Goal: Transaction & Acquisition: Purchase product/service

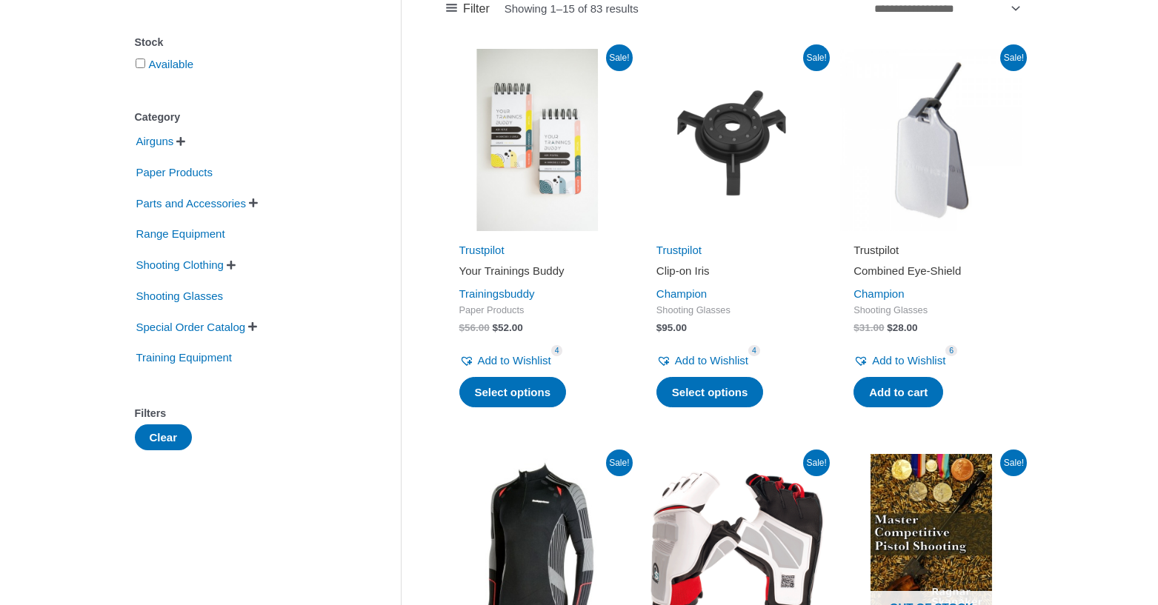
scroll to position [296, 0]
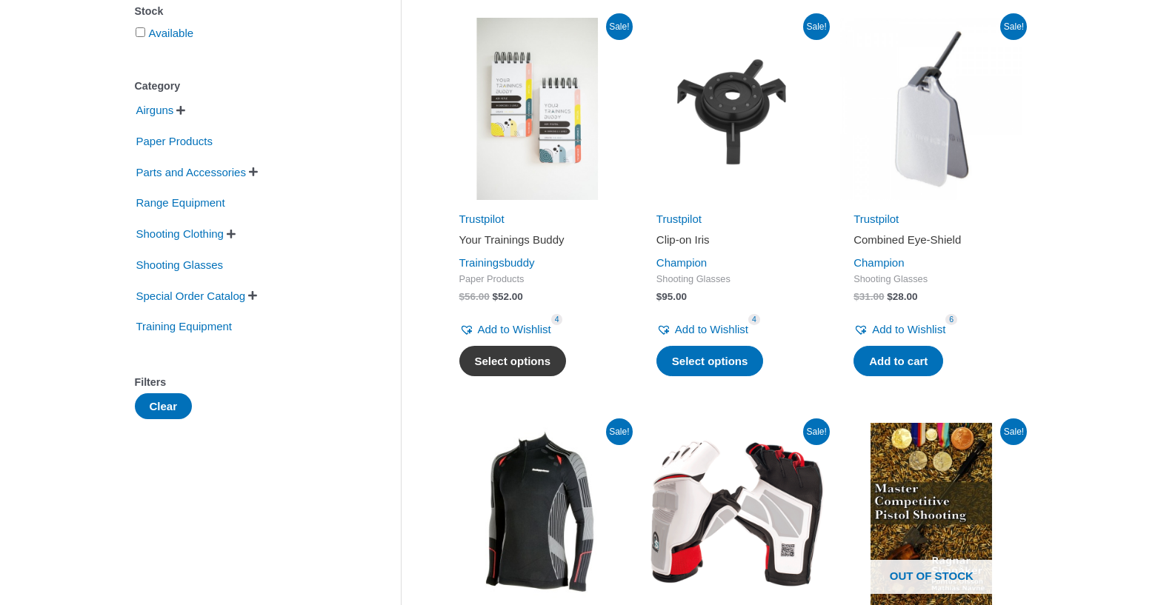
click at [542, 368] on link "Select options" at bounding box center [512, 361] width 107 height 31
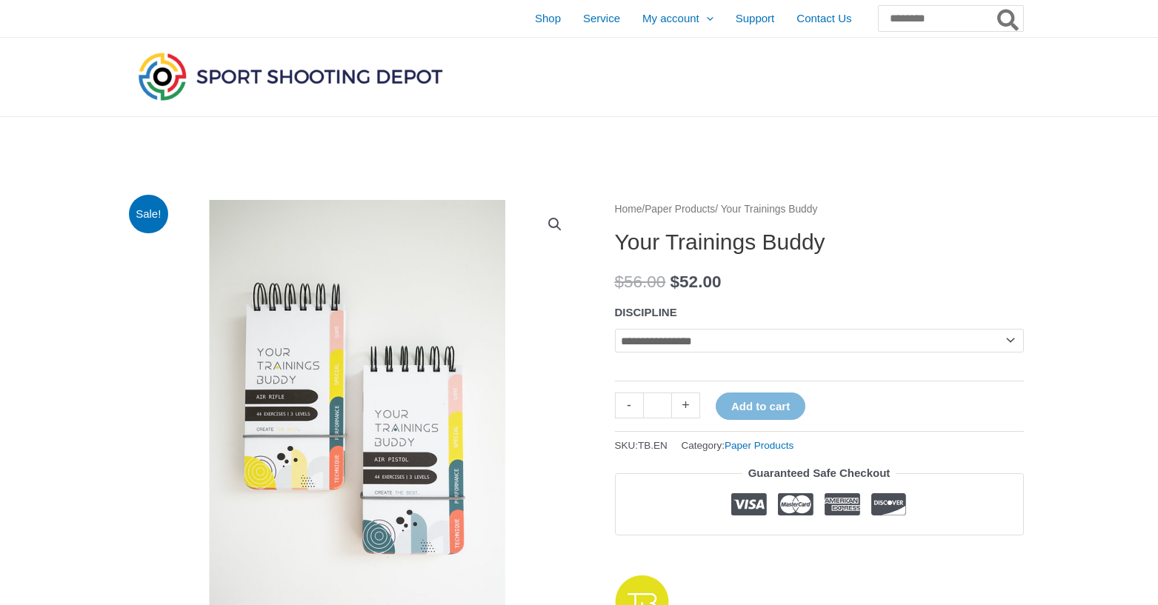
click at [877, 336] on select "**********" at bounding box center [819, 341] width 409 height 24
select select "*********"
click at [615, 329] on select "**********" at bounding box center [819, 341] width 409 height 24
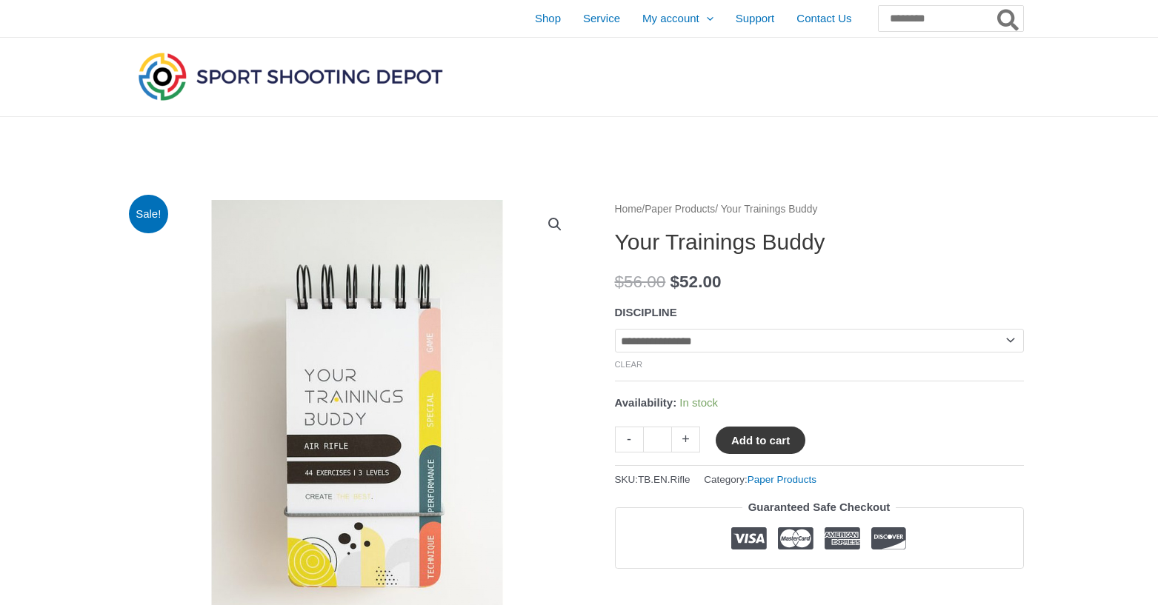
click at [771, 441] on button "Add to cart" at bounding box center [761, 440] width 90 height 27
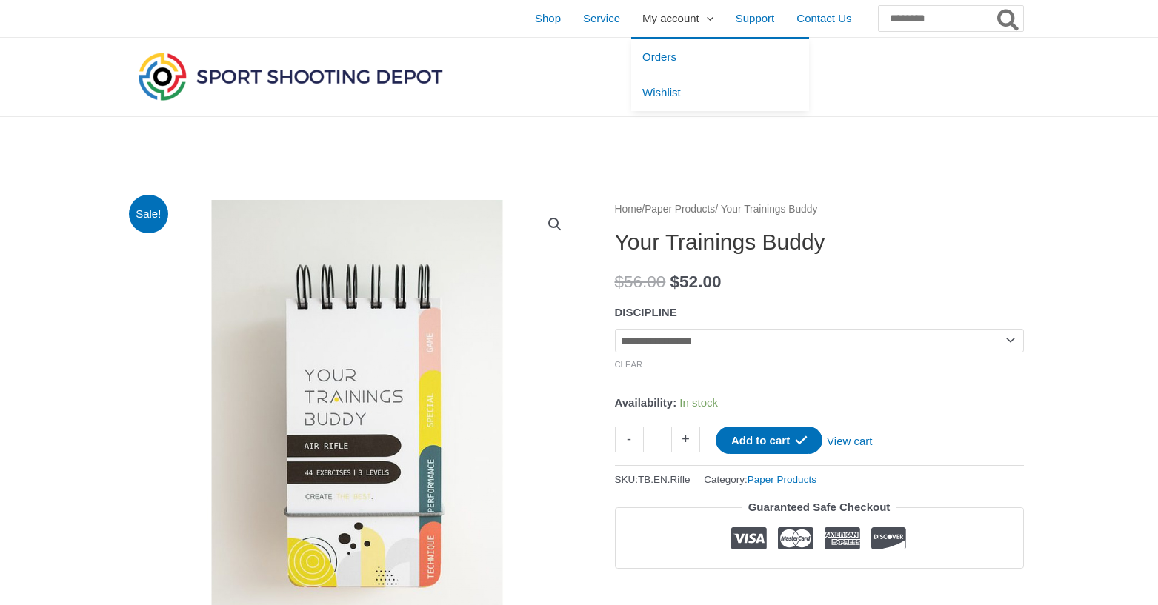
click at [643, 24] on span "My account" at bounding box center [671, 18] width 57 height 37
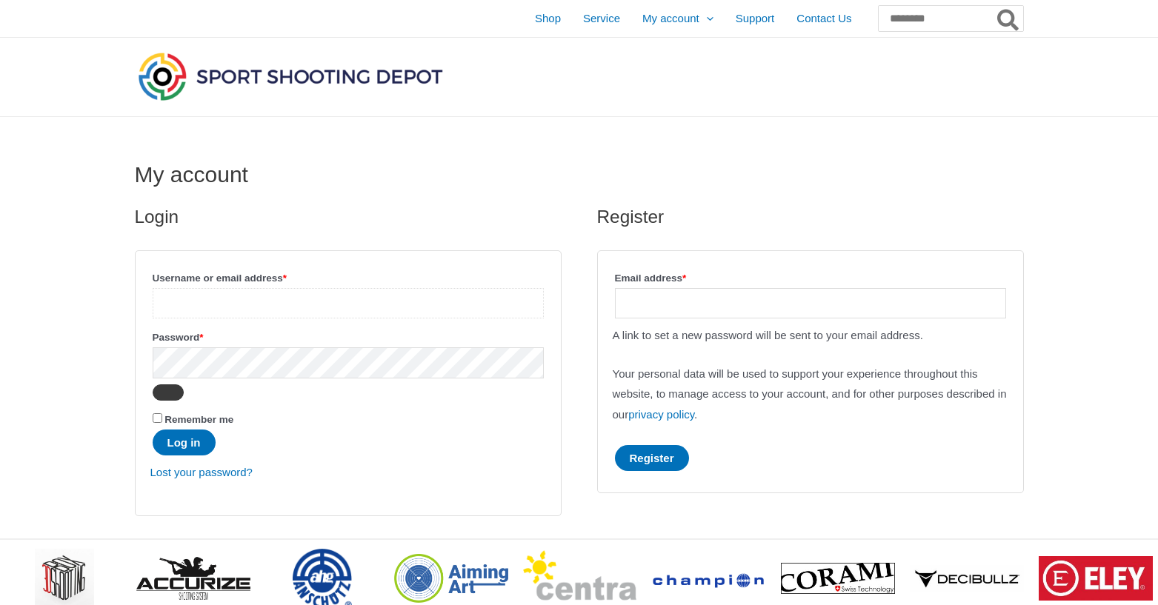
type input "**********"
click at [176, 398] on button "Show password" at bounding box center [168, 393] width 31 height 16
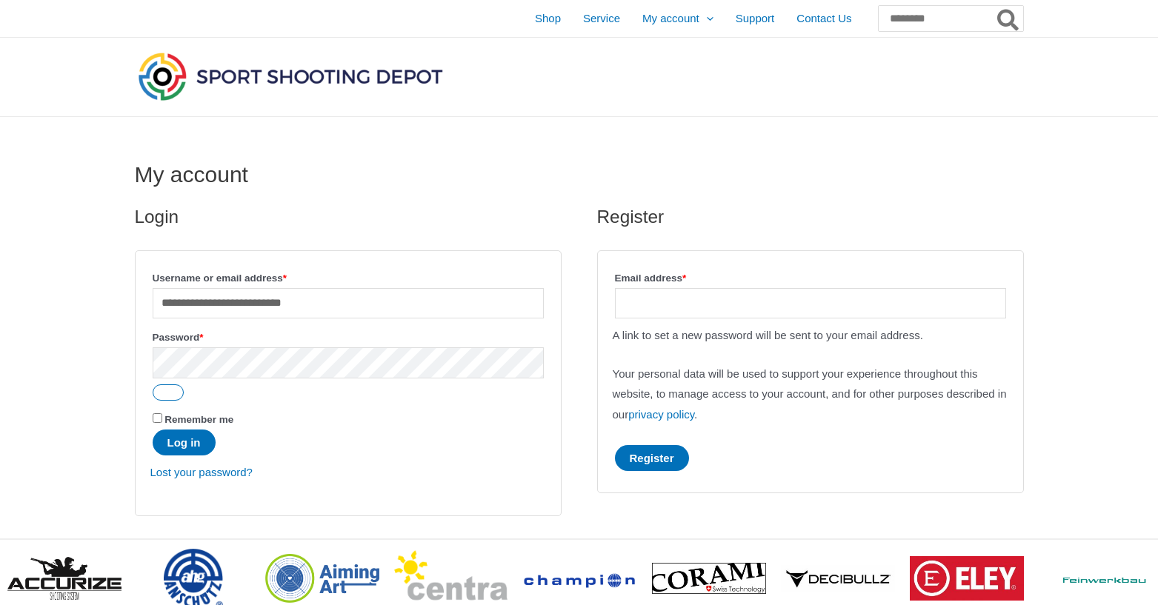
click at [183, 425] on span "Remember me" at bounding box center [199, 419] width 69 height 11
click at [182, 458] on p "Remember me Log in" at bounding box center [348, 433] width 396 height 50
click at [187, 448] on button "Log in" at bounding box center [184, 443] width 63 height 26
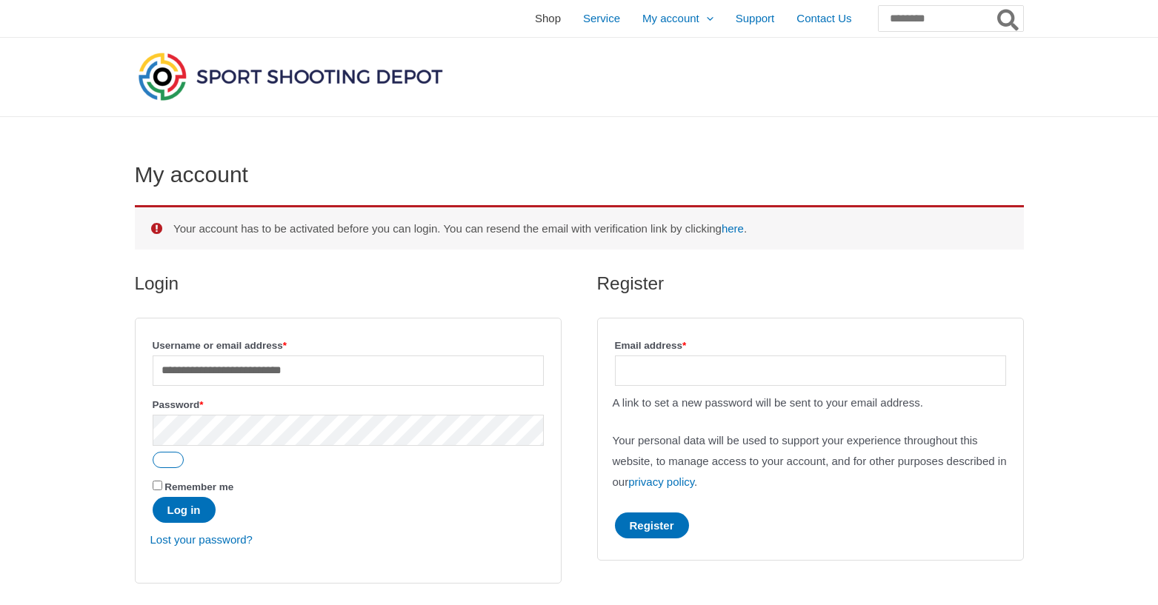
click at [535, 20] on span "Shop" at bounding box center [548, 18] width 26 height 37
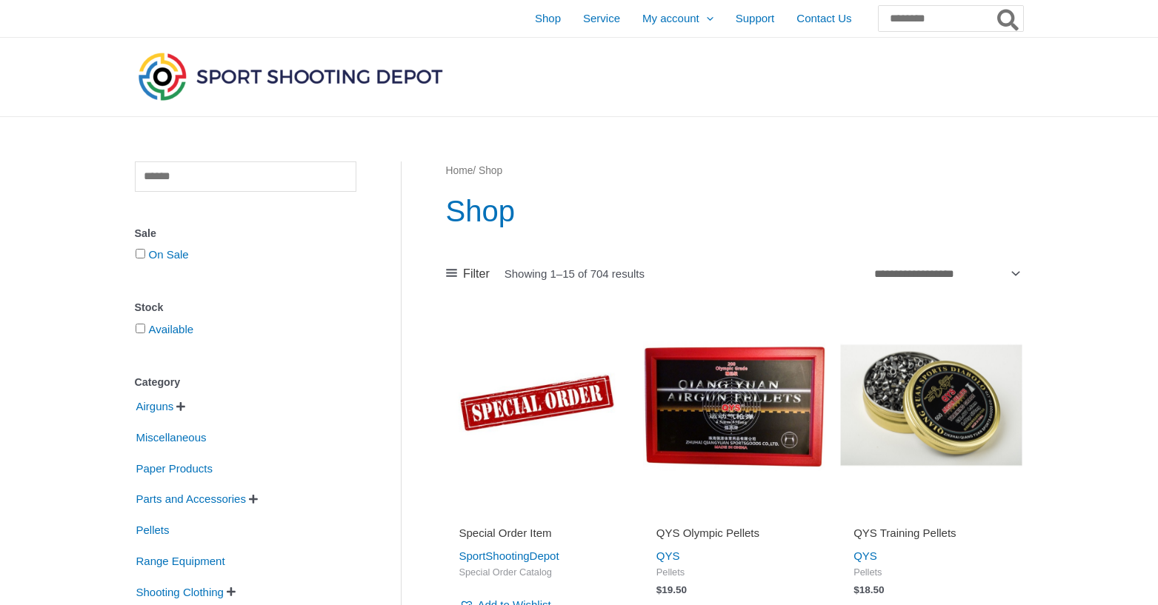
click at [147, 260] on label "On Sale" at bounding box center [163, 254] width 57 height 13
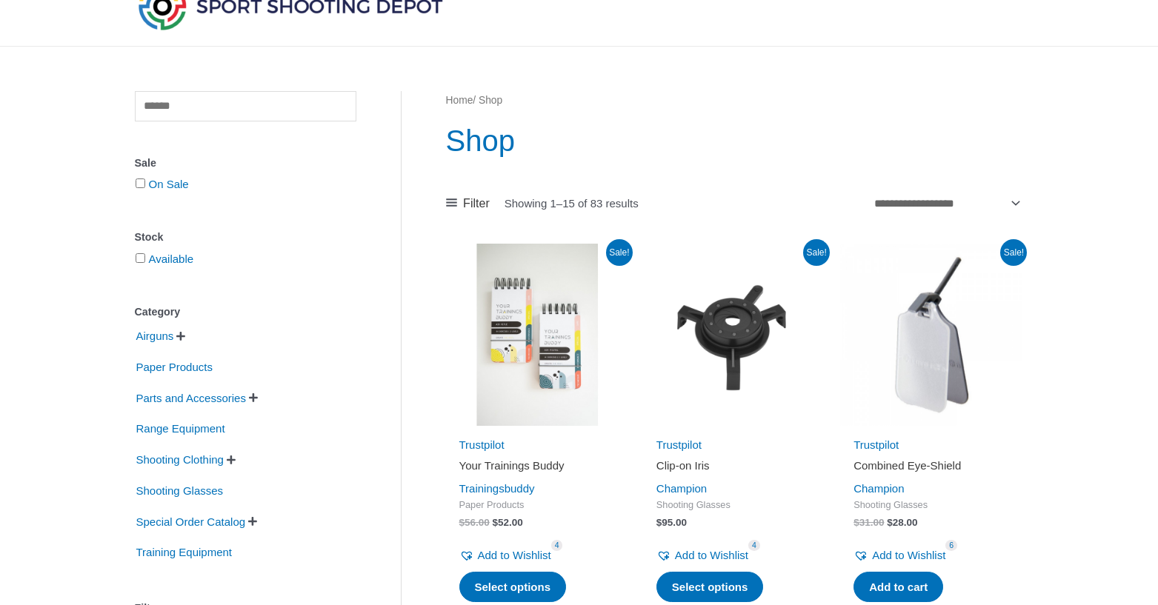
scroll to position [296, 0]
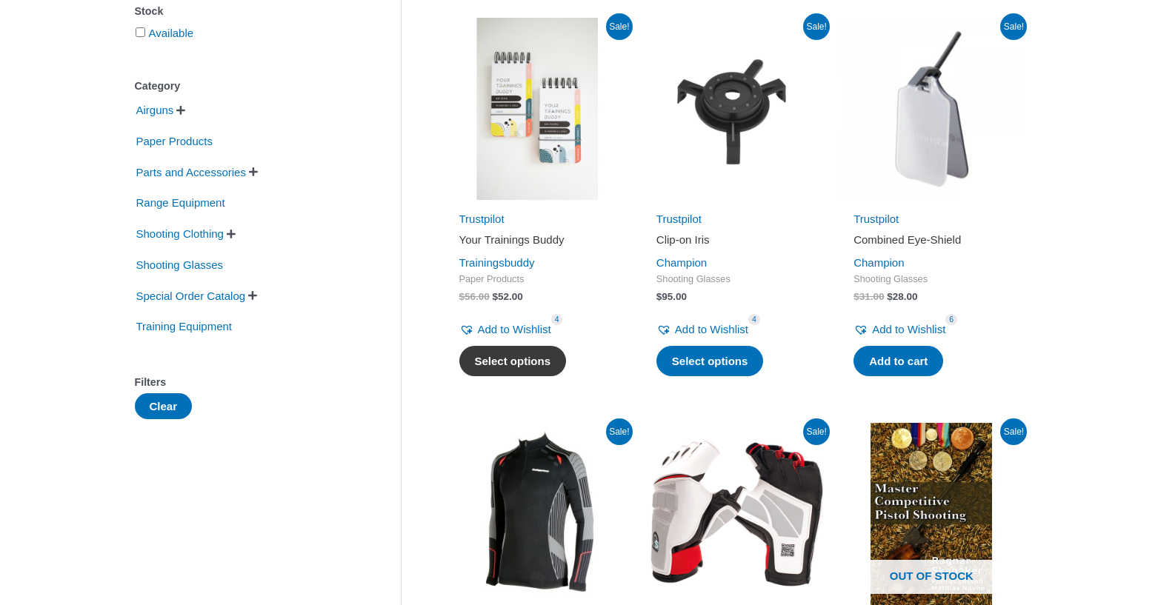
click at [522, 366] on link "Select options" at bounding box center [512, 361] width 107 height 31
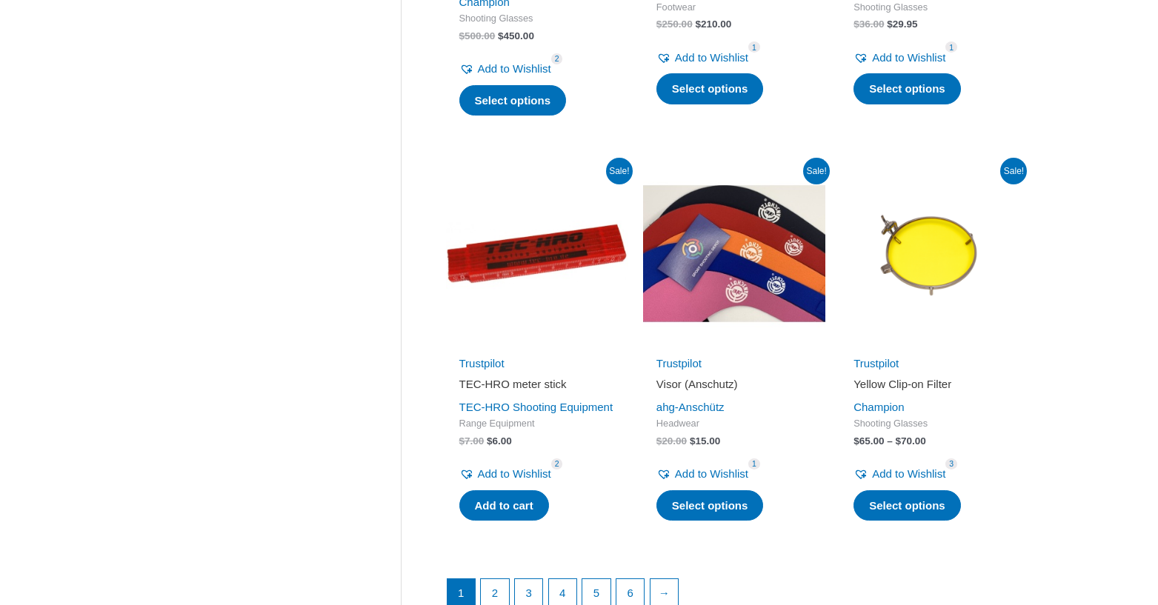
scroll to position [1927, 0]
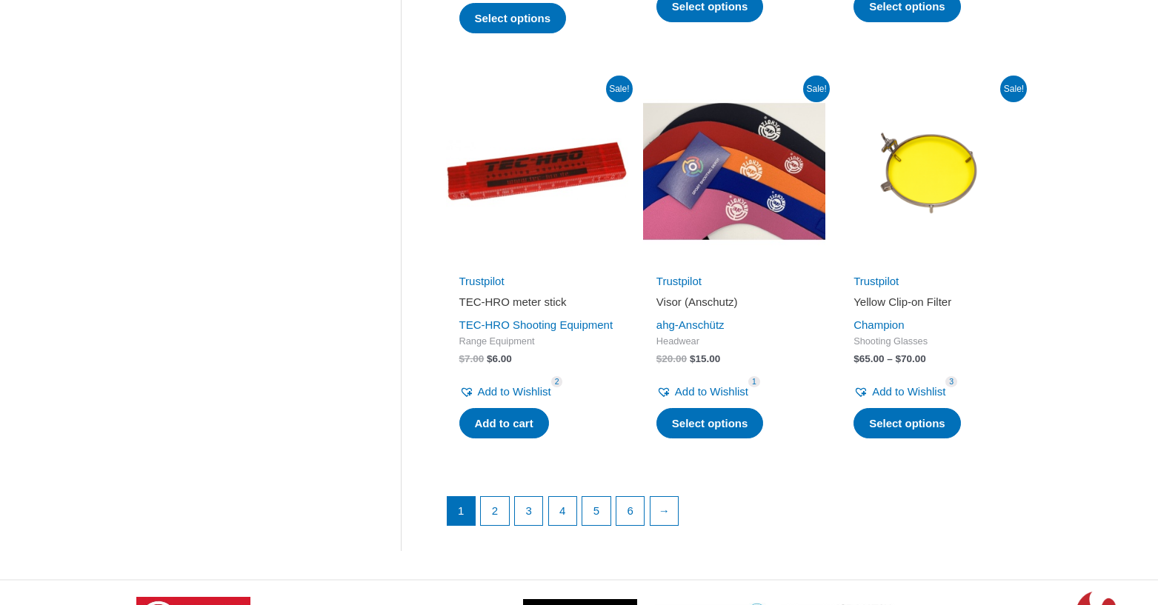
click at [542, 156] on img at bounding box center [537, 171] width 182 height 182
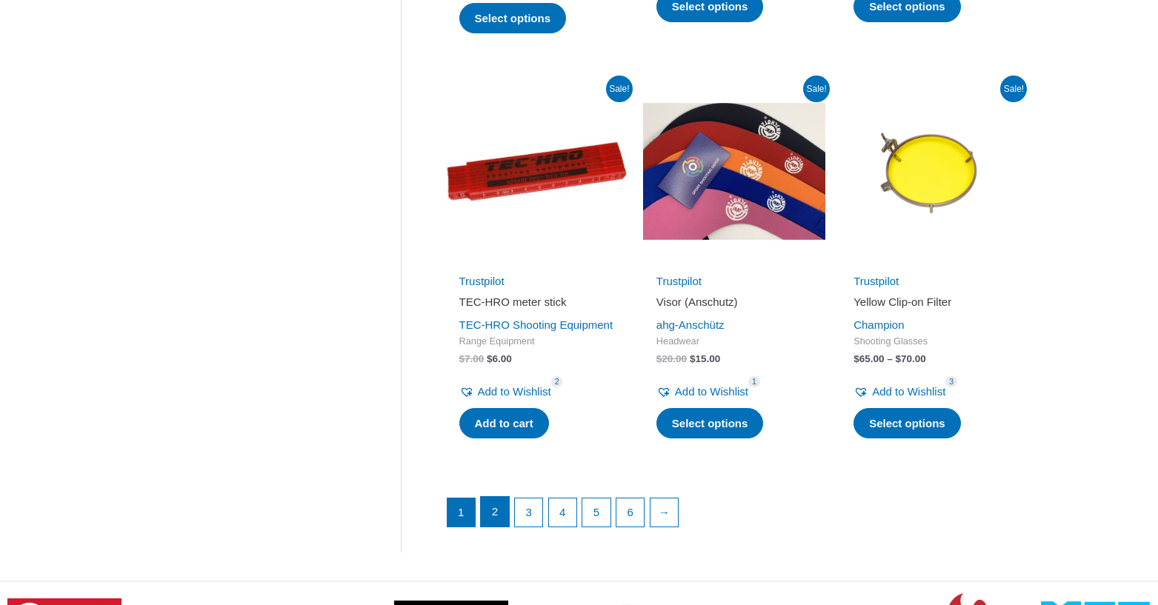
click at [486, 514] on link "2" at bounding box center [495, 512] width 28 height 30
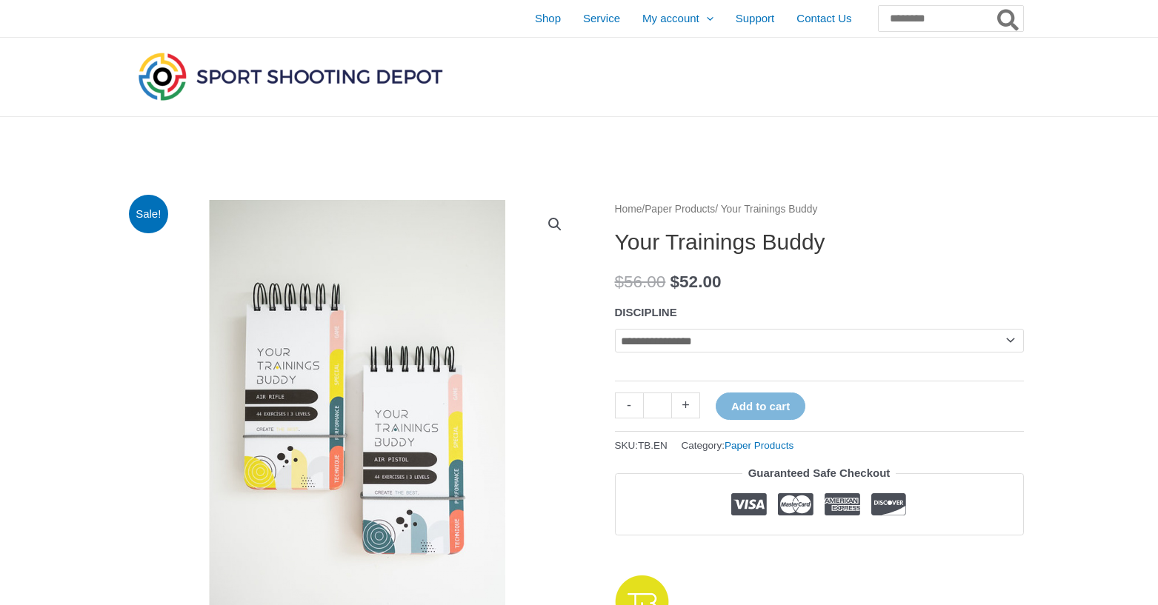
click at [742, 349] on select "**********" at bounding box center [819, 341] width 409 height 24
select select "*********"
click at [615, 329] on select "**********" at bounding box center [819, 341] width 409 height 24
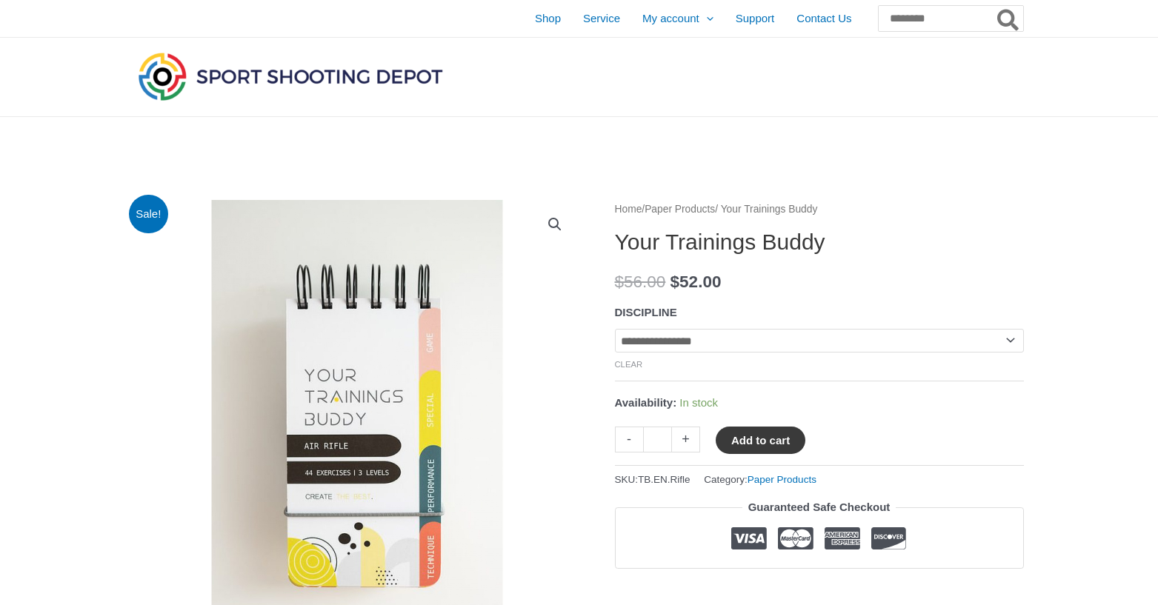
click at [771, 439] on button "Add to cart" at bounding box center [761, 440] width 90 height 27
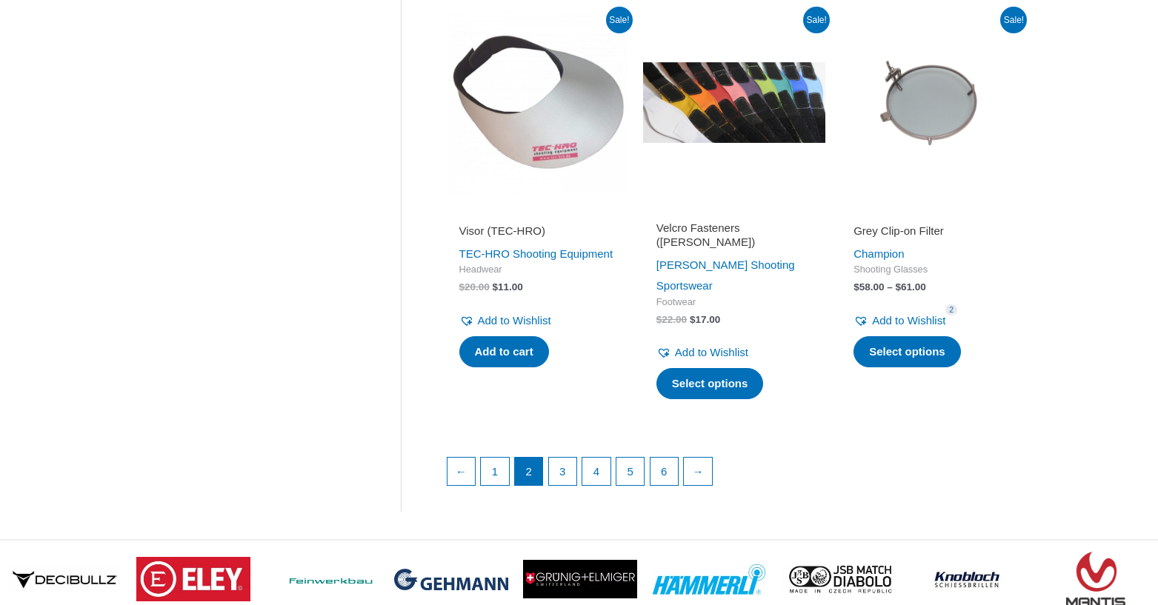
scroll to position [2297, 0]
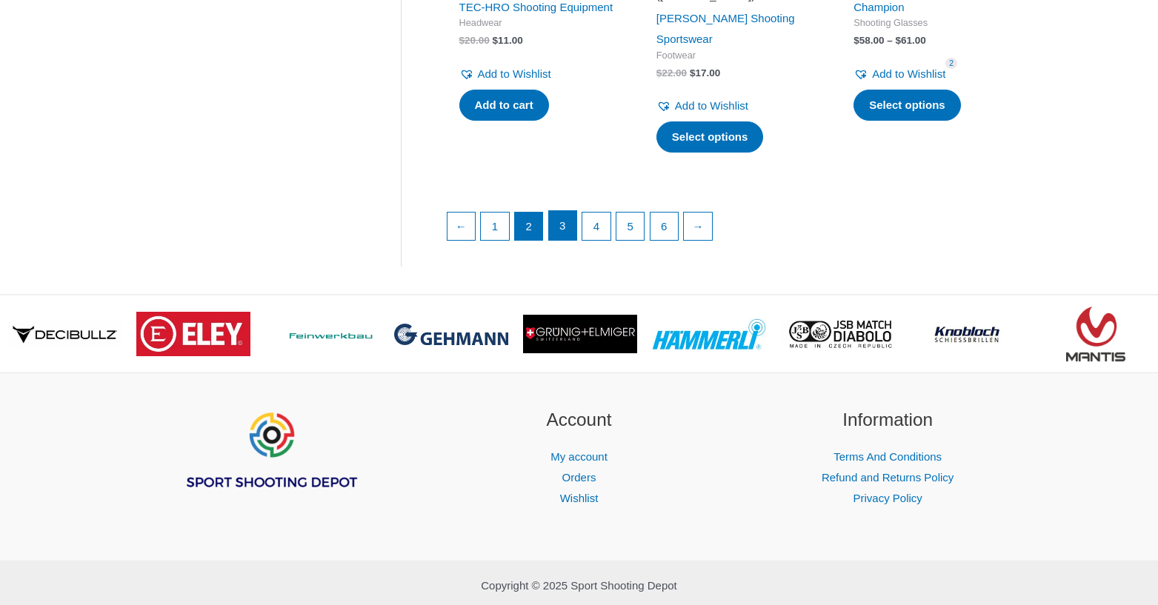
click at [574, 211] on link "3" at bounding box center [563, 226] width 28 height 30
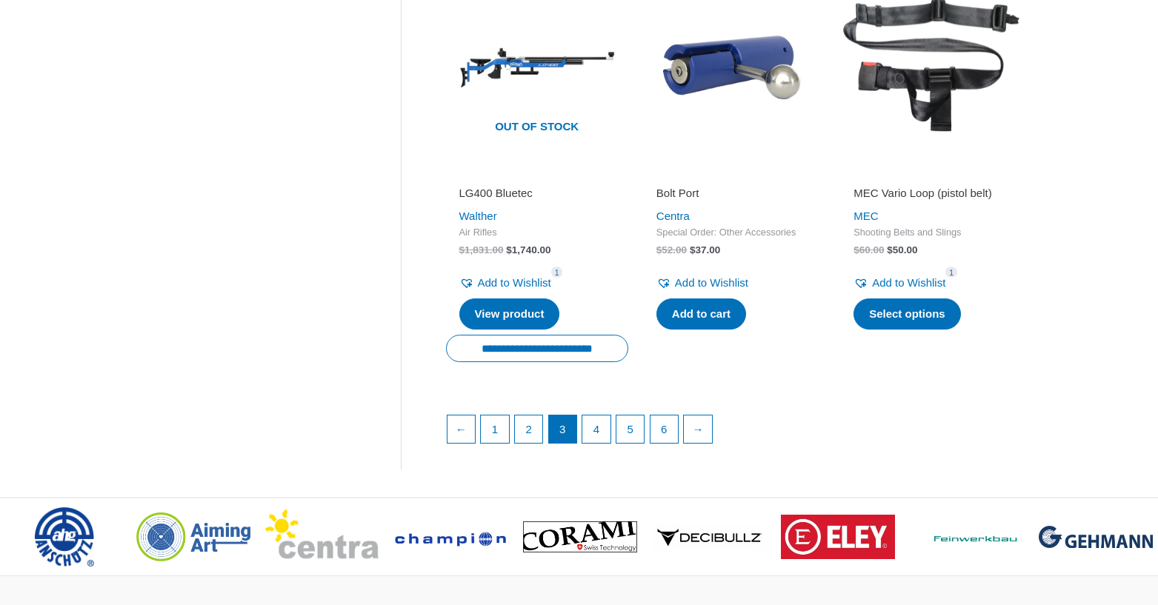
scroll to position [2075, 0]
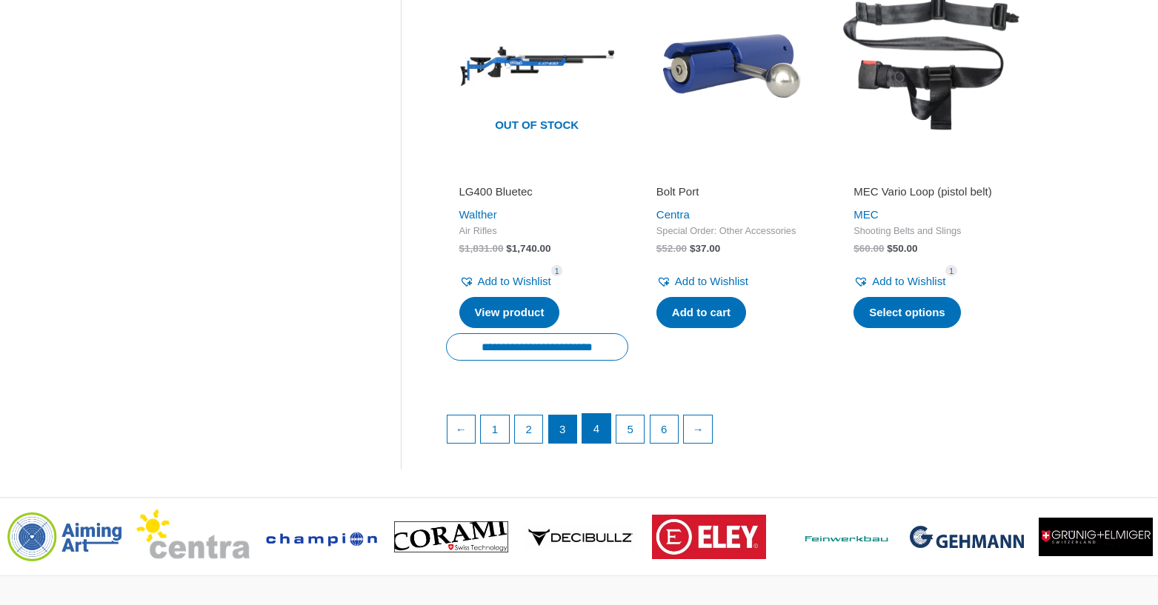
click at [600, 422] on link "4" at bounding box center [596, 429] width 28 height 30
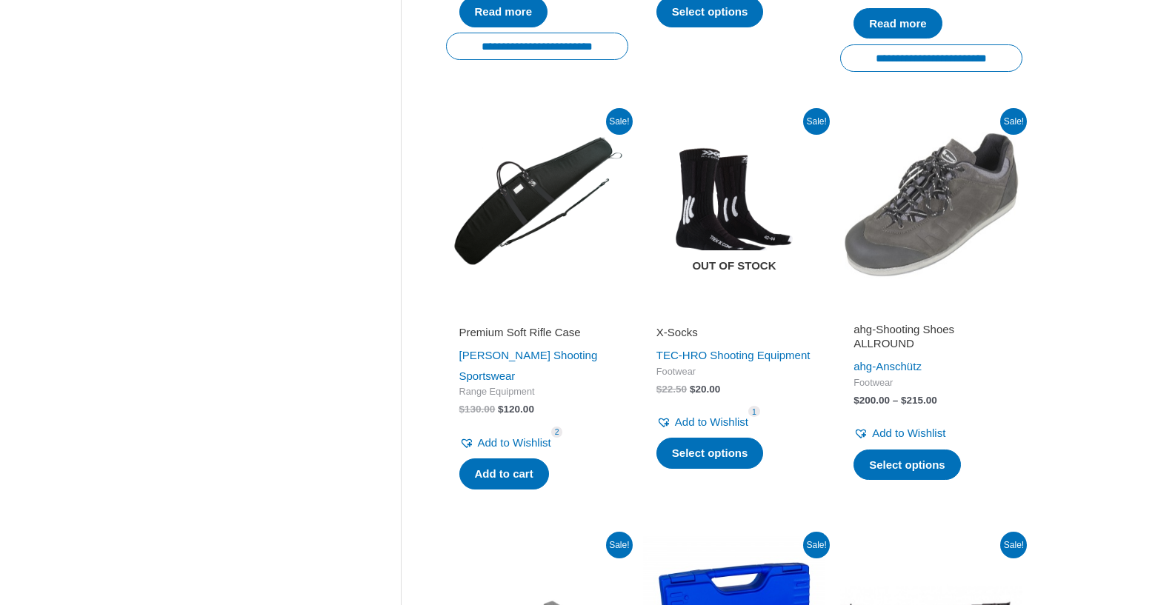
scroll to position [1112, 0]
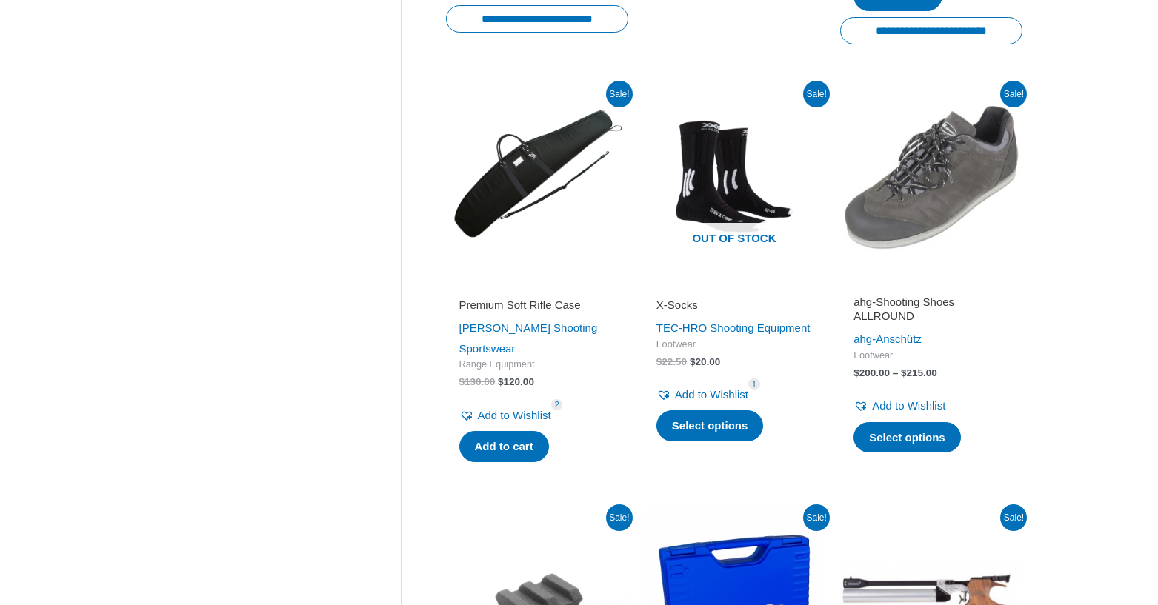
click at [531, 176] on img at bounding box center [537, 176] width 182 height 182
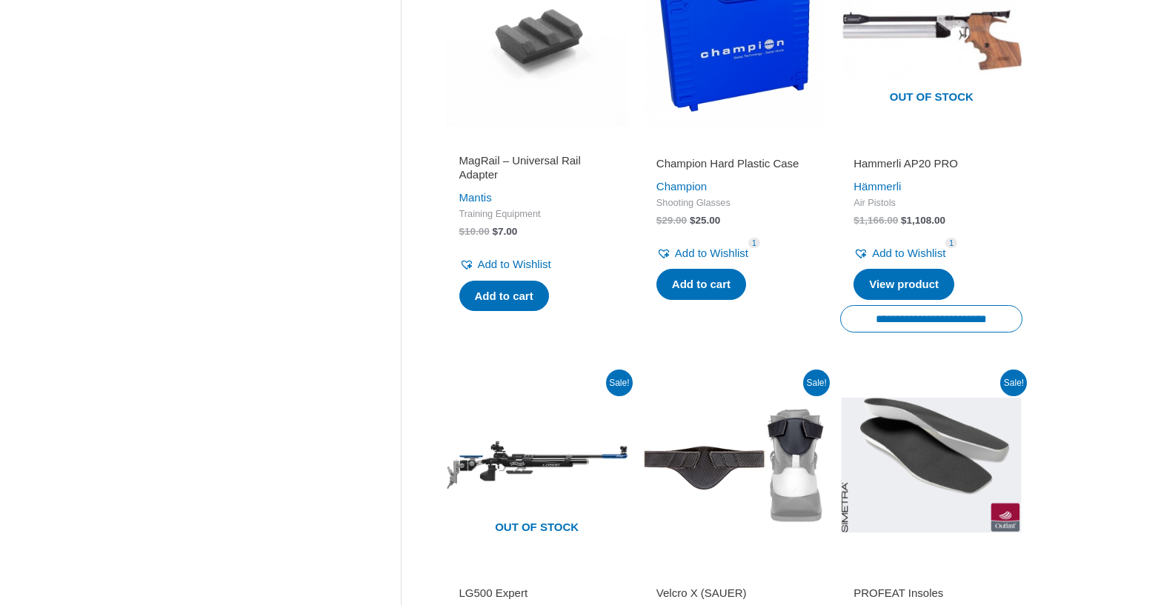
scroll to position [2001, 0]
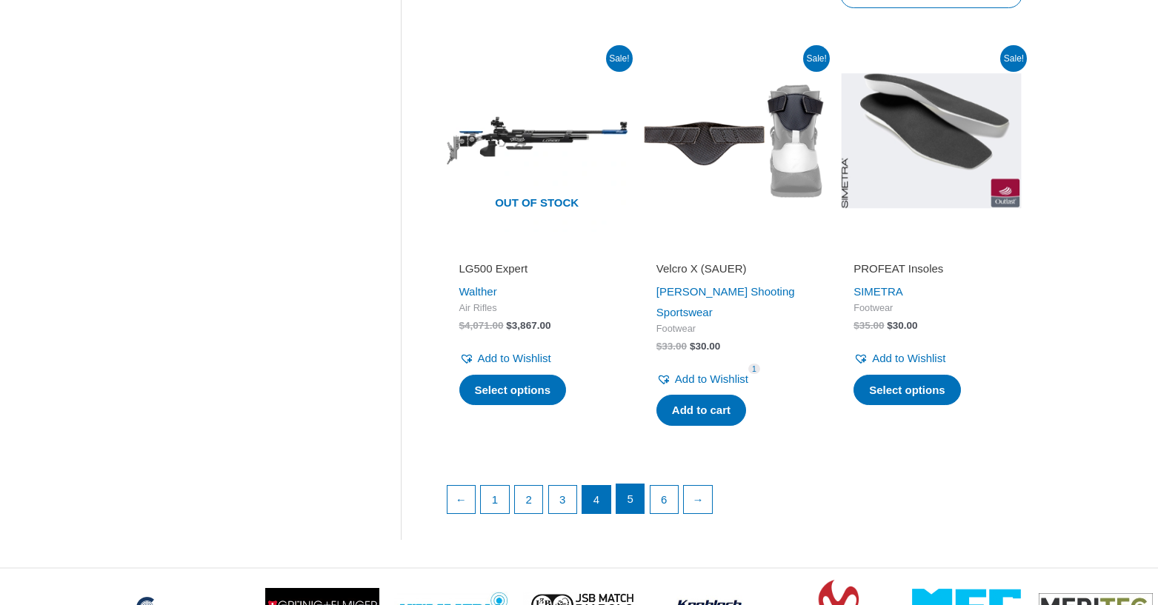
click at [638, 485] on link "5" at bounding box center [631, 500] width 28 height 30
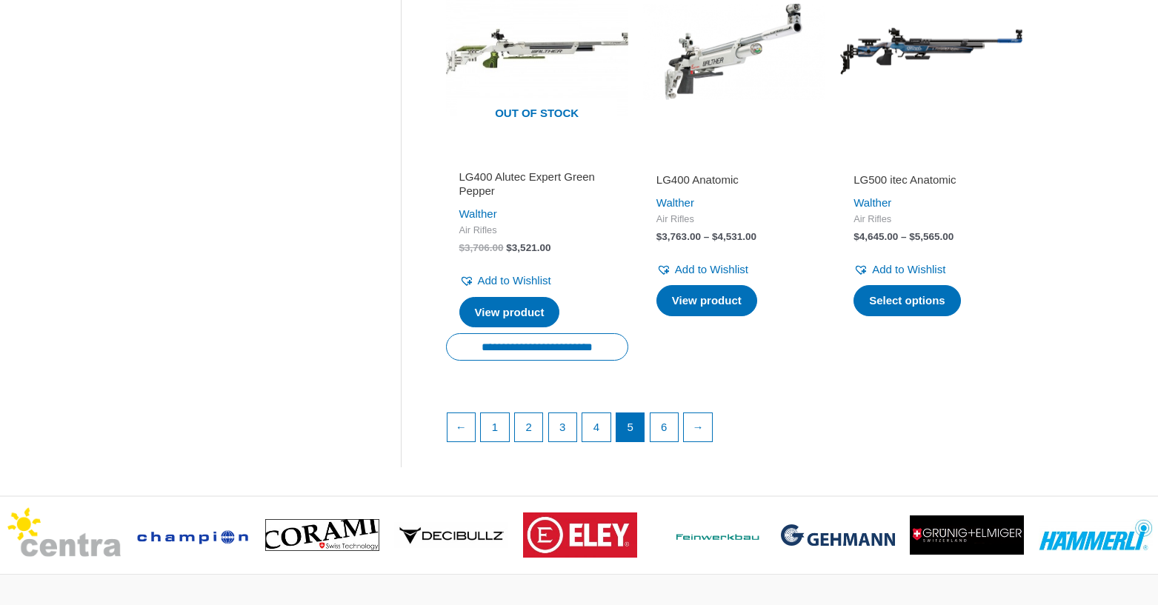
scroll to position [2308, 0]
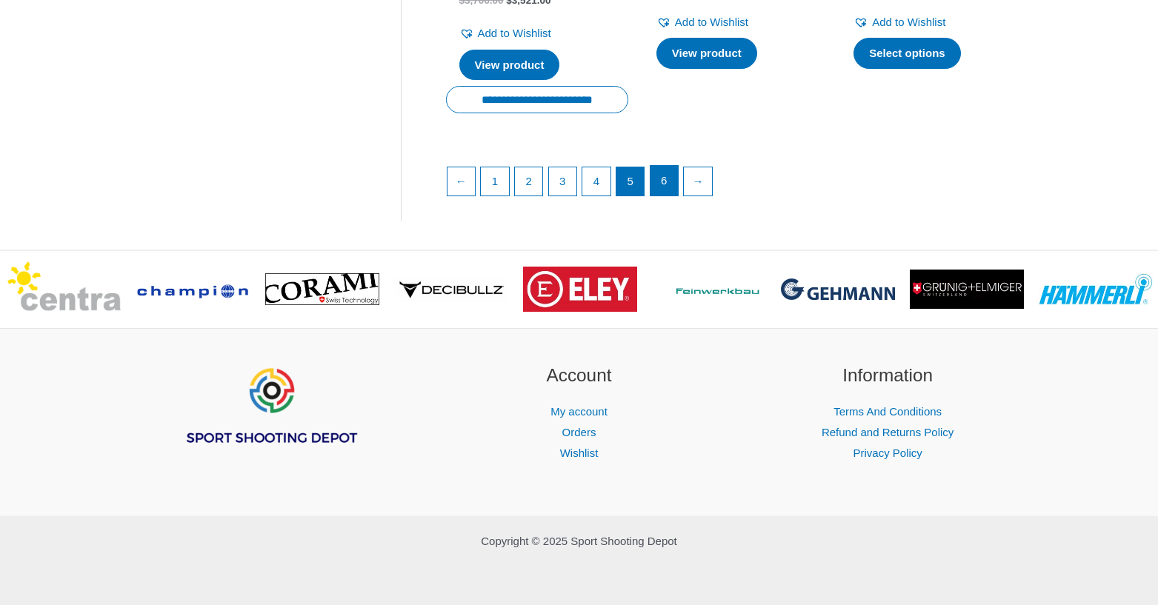
click at [678, 190] on link "6" at bounding box center [665, 181] width 28 height 30
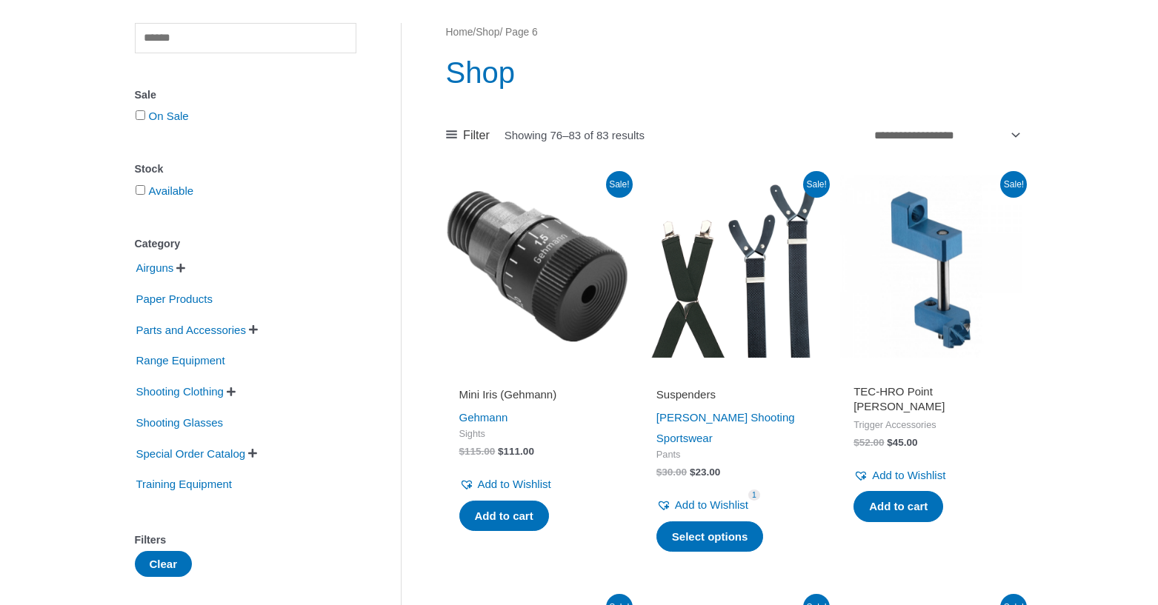
scroll to position [296, 0]
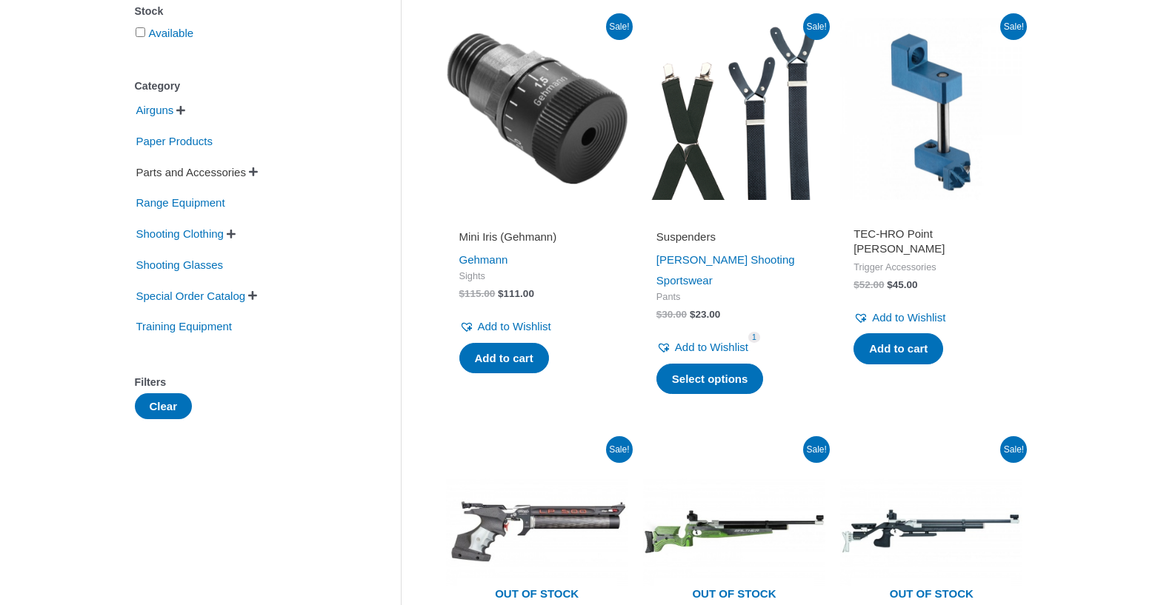
click at [189, 173] on span "Parts and Accessories" at bounding box center [191, 172] width 113 height 25
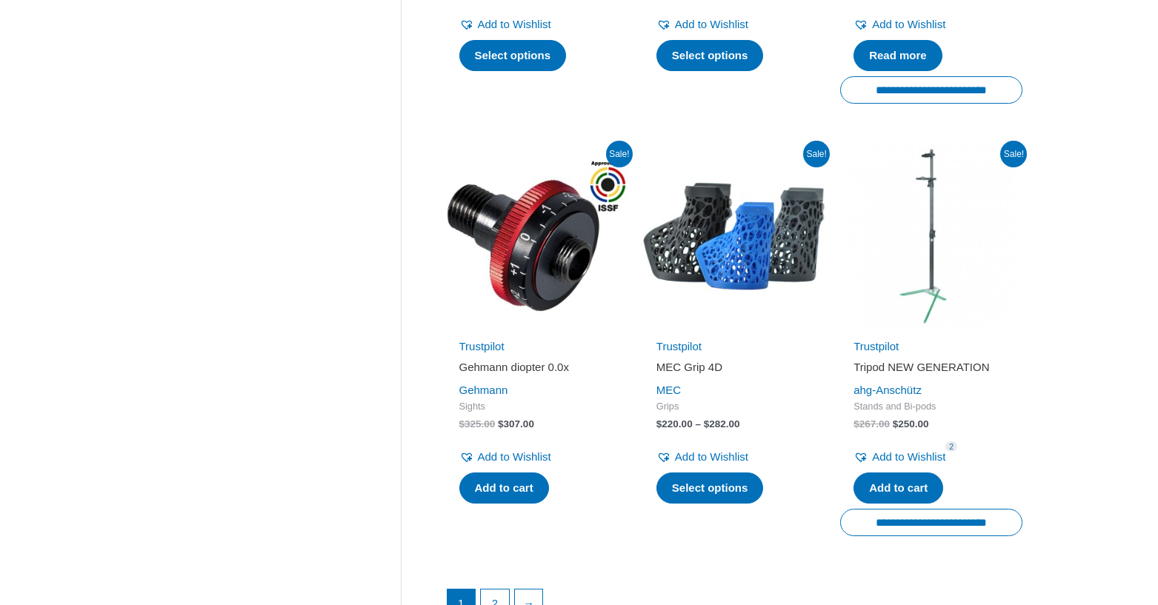
scroll to position [2346, 0]
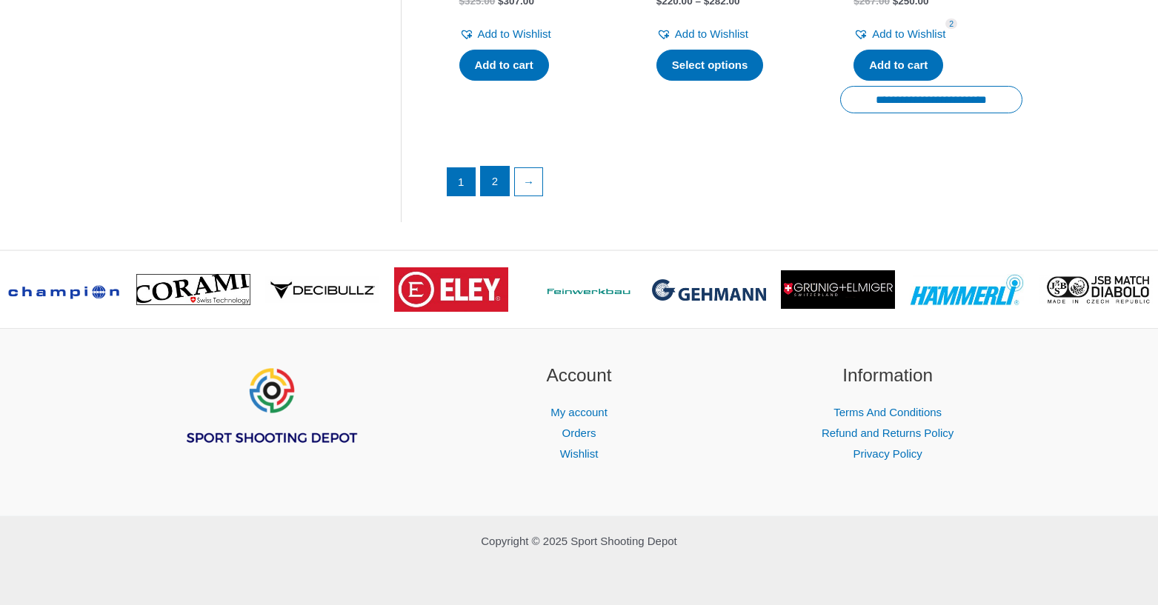
click at [499, 190] on link "2" at bounding box center [495, 182] width 28 height 30
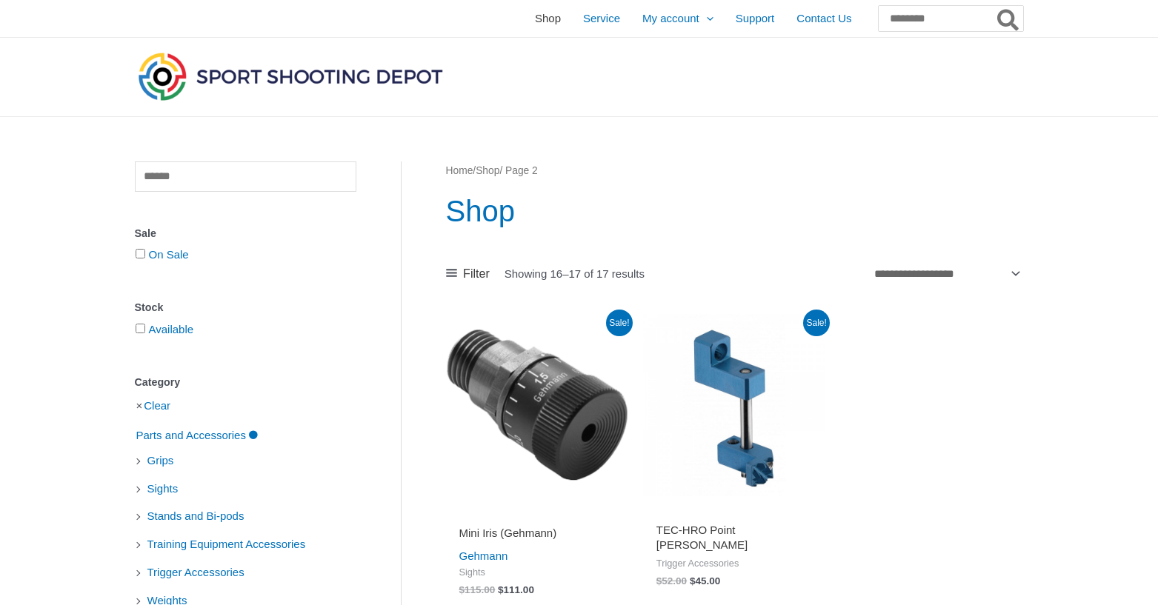
click at [535, 19] on span "Shop" at bounding box center [548, 18] width 26 height 37
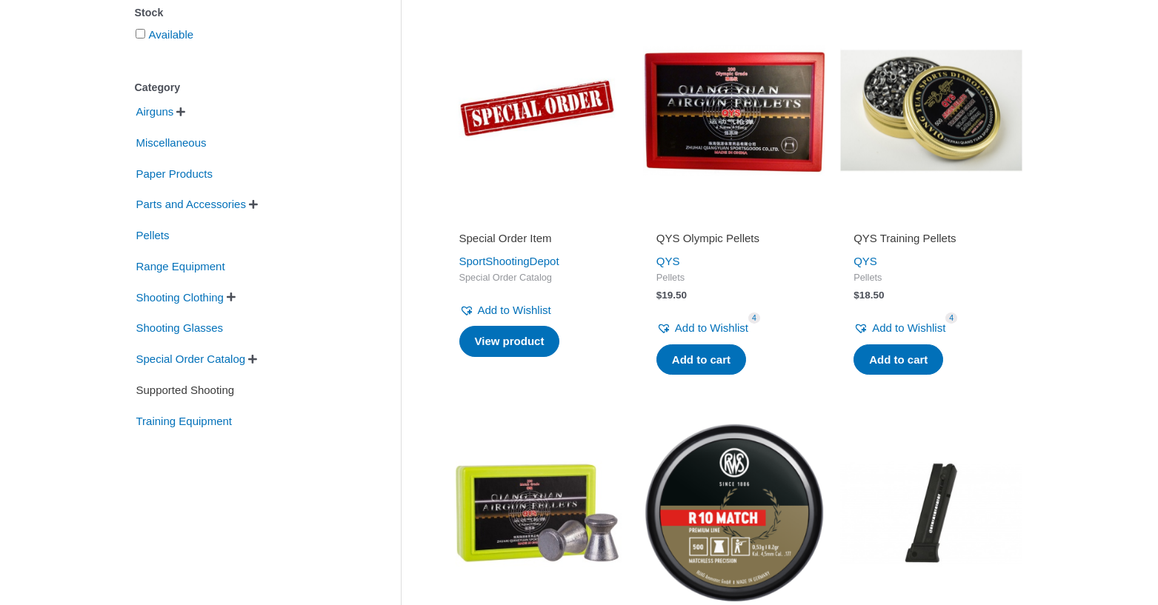
scroll to position [371, 0]
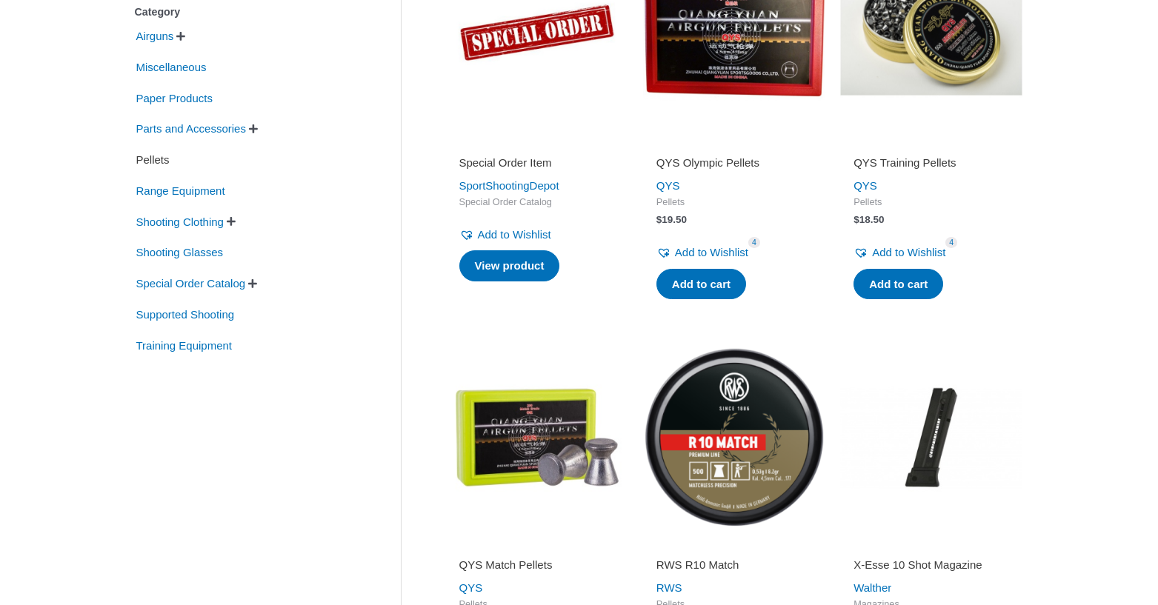
click at [156, 162] on span "Pellets" at bounding box center [153, 159] width 36 height 25
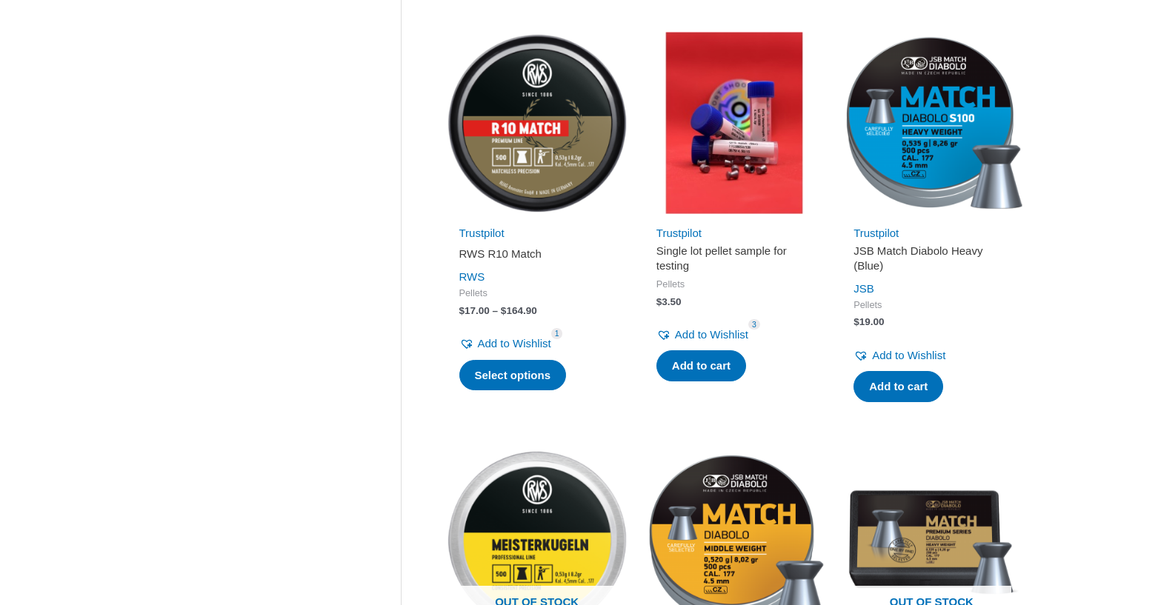
scroll to position [667, 0]
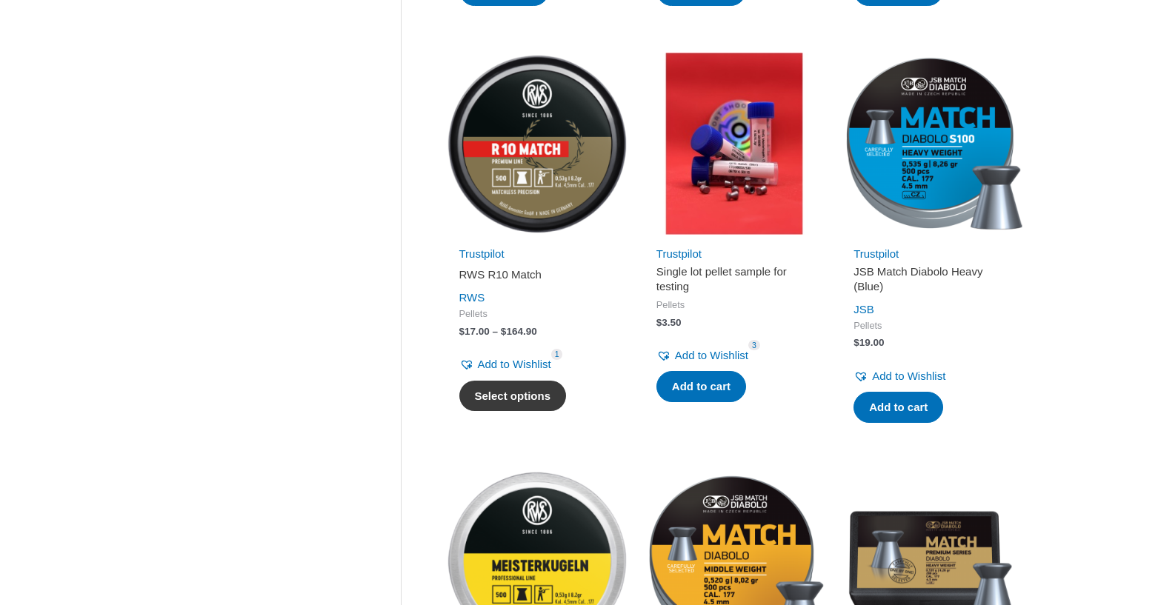
click at [511, 398] on link "Select options" at bounding box center [512, 396] width 107 height 31
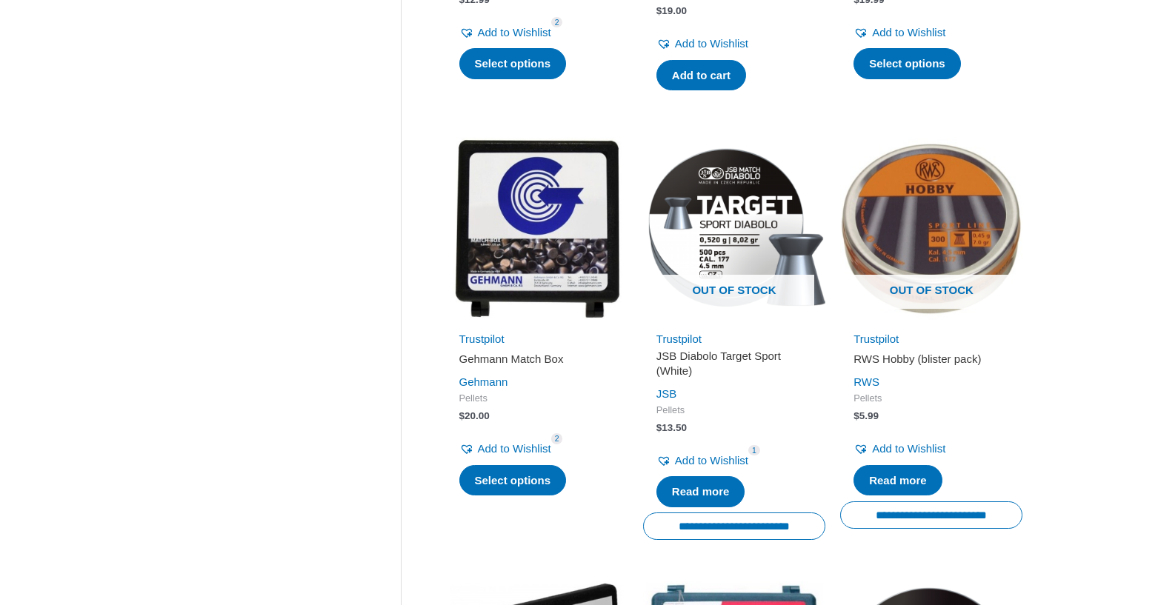
scroll to position [1705, 0]
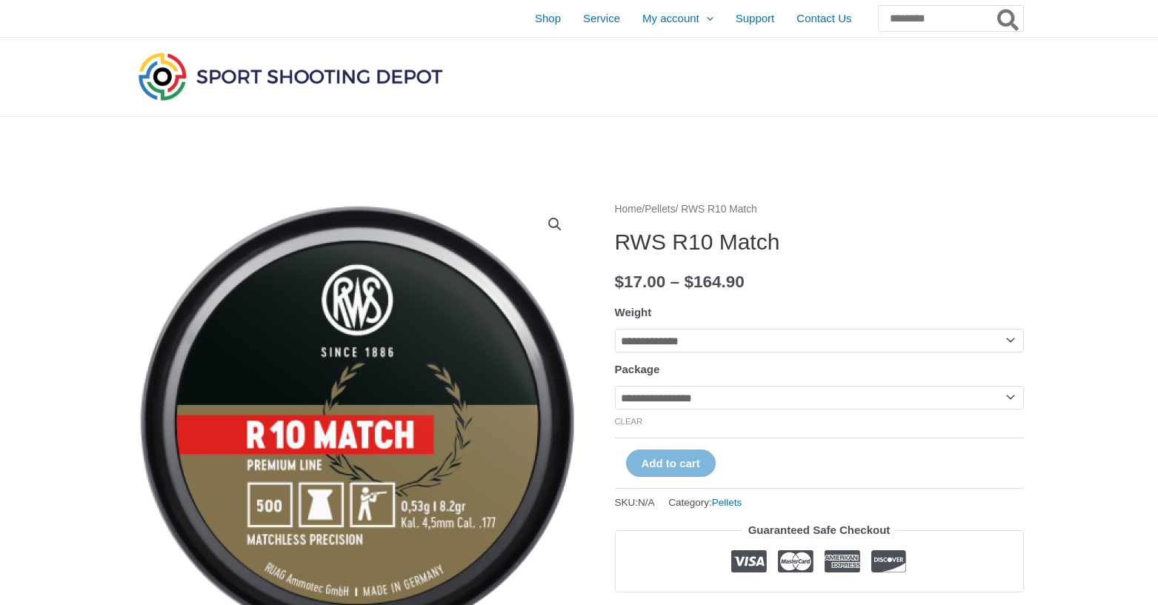
click at [764, 337] on select "**********" at bounding box center [819, 341] width 409 height 24
click at [903, 247] on h1 "RWS R10 Match" at bounding box center [819, 242] width 409 height 27
click at [738, 406] on select "**********" at bounding box center [819, 398] width 409 height 24
